Goal: Unclear

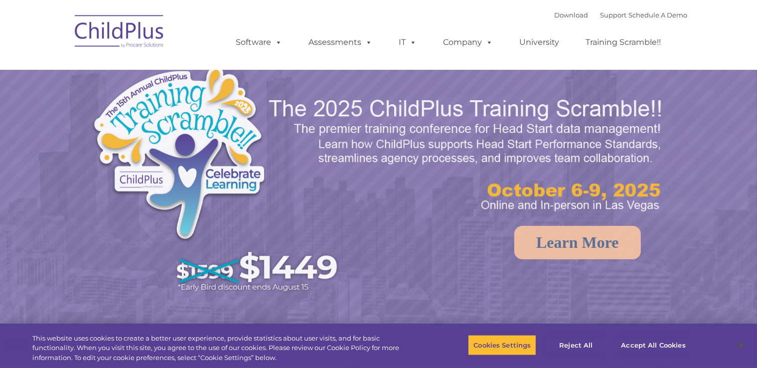
select select "MEDIUM"
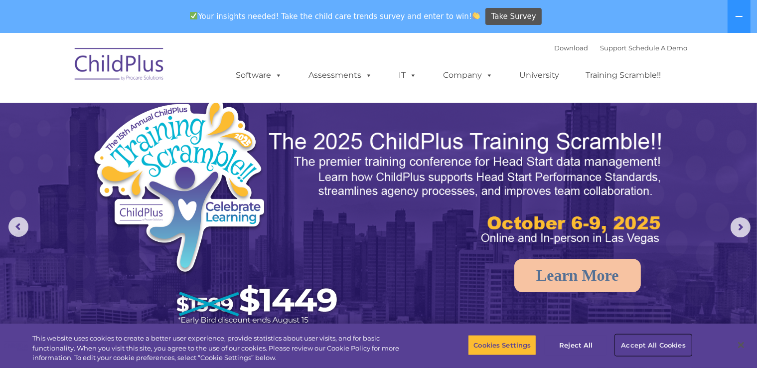
click at [648, 348] on button "Accept All Cookies" at bounding box center [653, 345] width 75 height 21
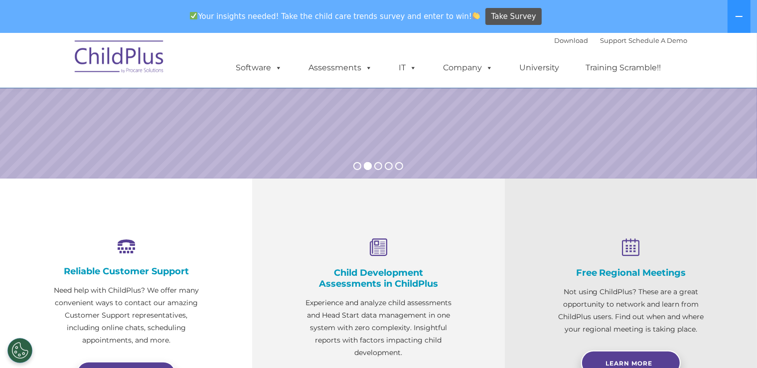
scroll to position [229, 0]
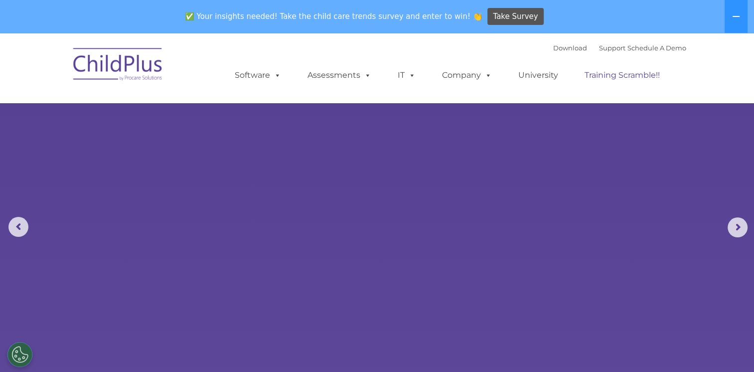
select select "MEDIUM"
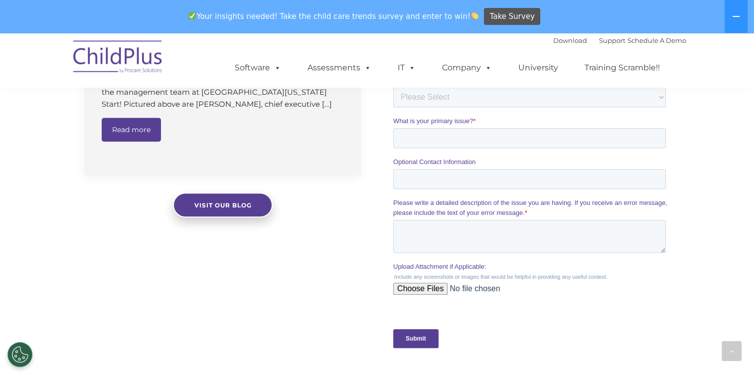
scroll to position [826, 0]
